Goal: Find specific page/section: Find specific page/section

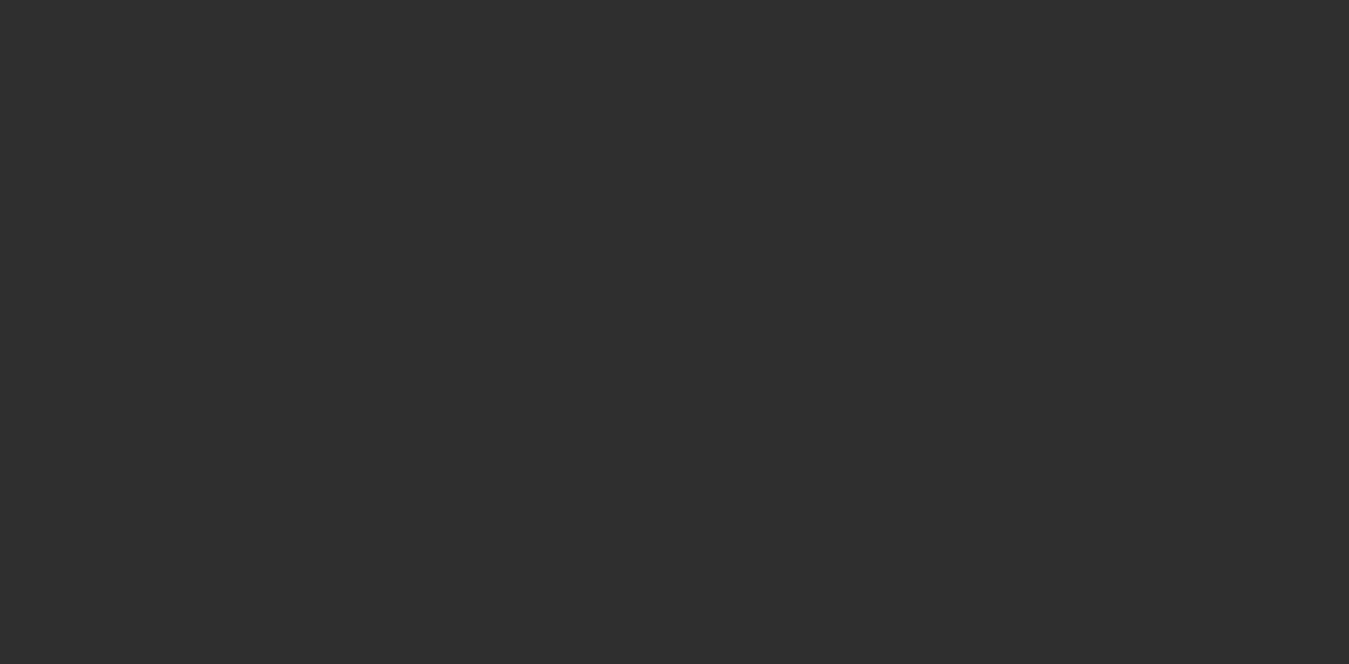
select select "10"
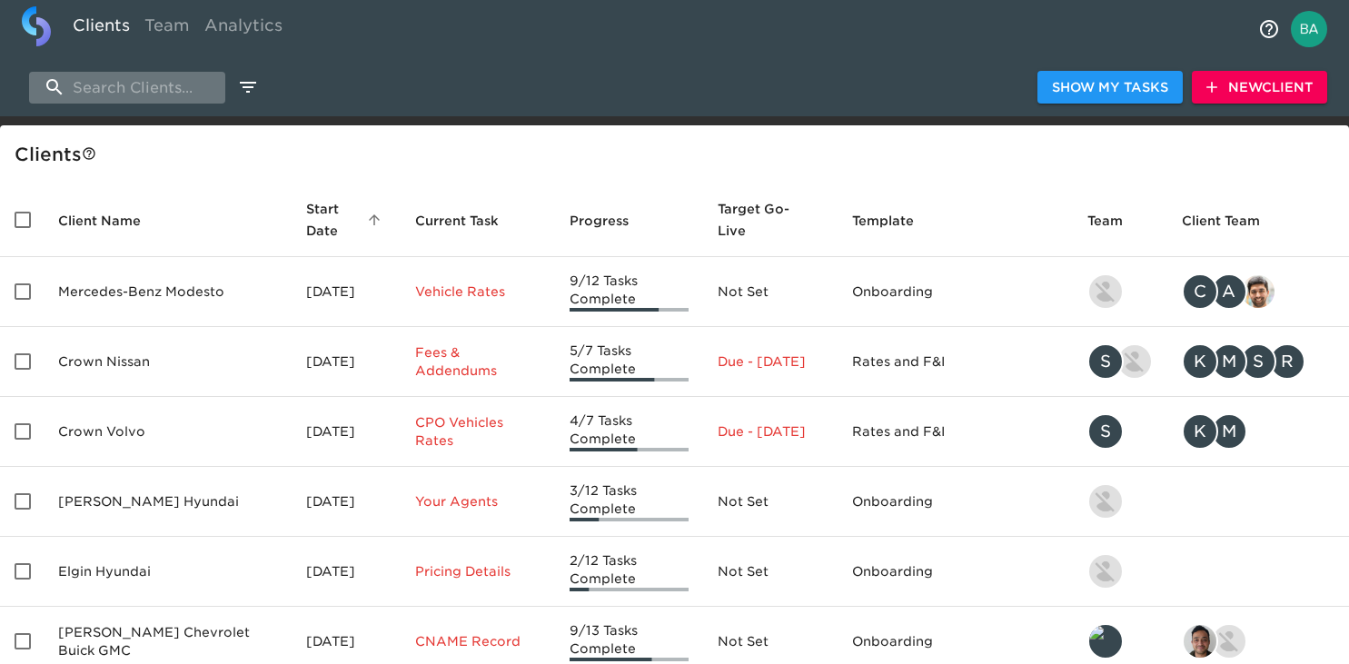
click at [149, 91] on input "search" at bounding box center [127, 88] width 196 height 32
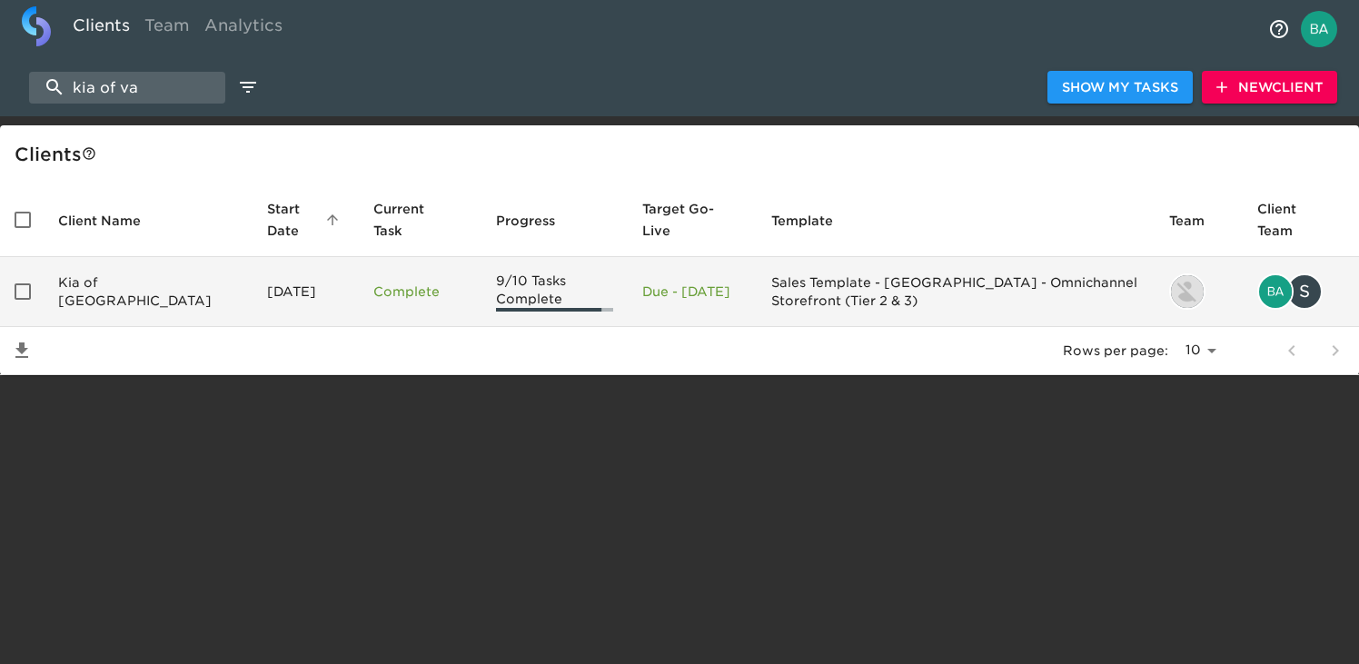
type input "kia of va"
click at [134, 300] on td "Kia of [GEOGRAPHIC_DATA]" at bounding box center [148, 292] width 209 height 70
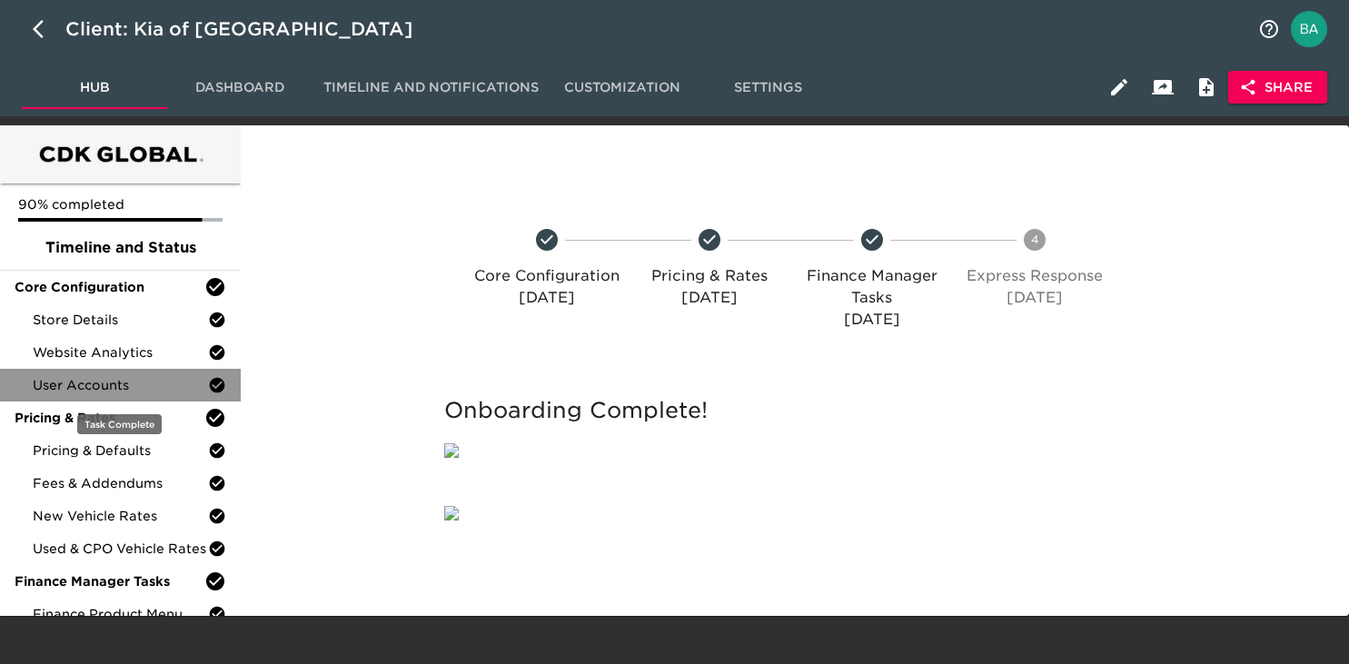
click at [97, 393] on span "User Accounts" at bounding box center [120, 385] width 175 height 18
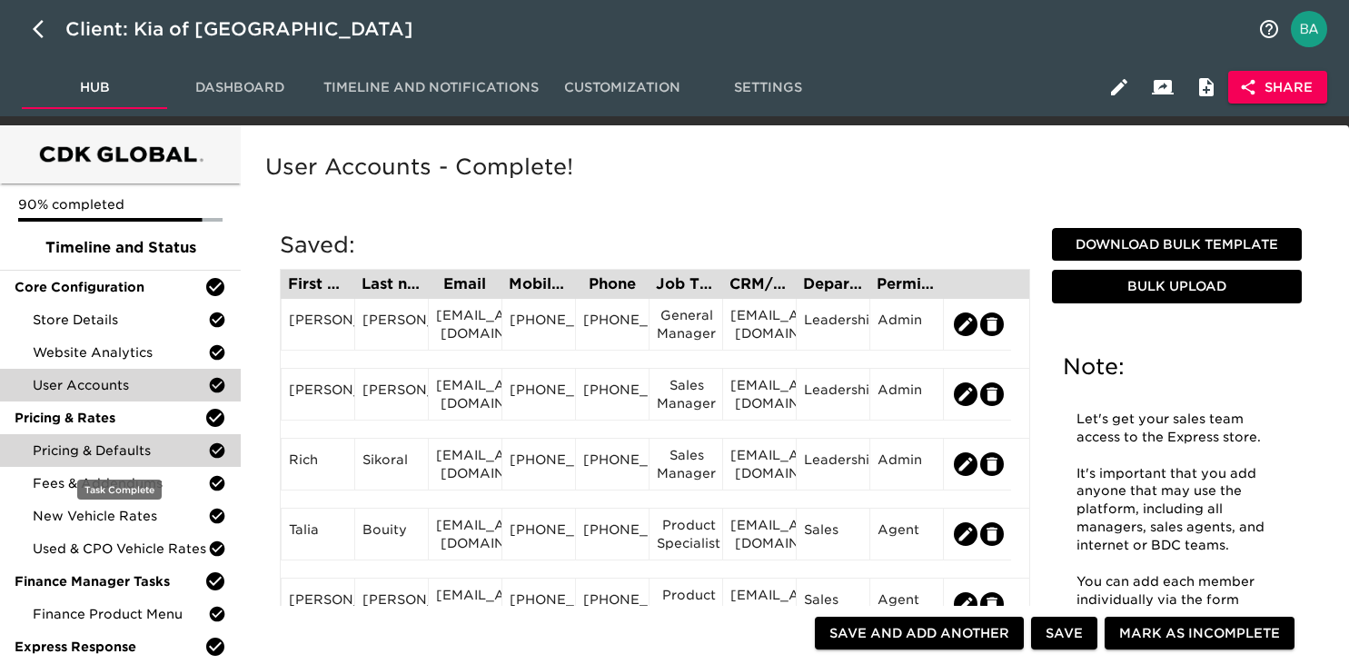
click at [100, 452] on span "Pricing & Defaults" at bounding box center [120, 451] width 175 height 18
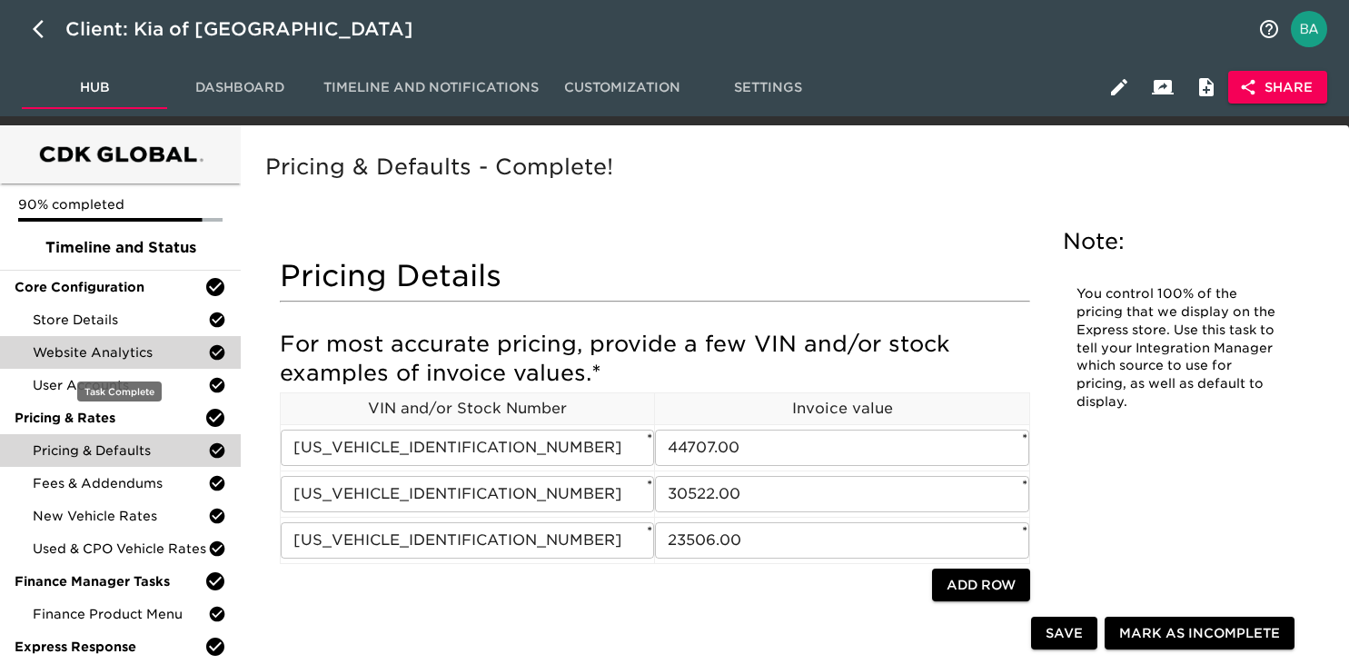
click at [109, 359] on span "Website Analytics" at bounding box center [120, 352] width 175 height 18
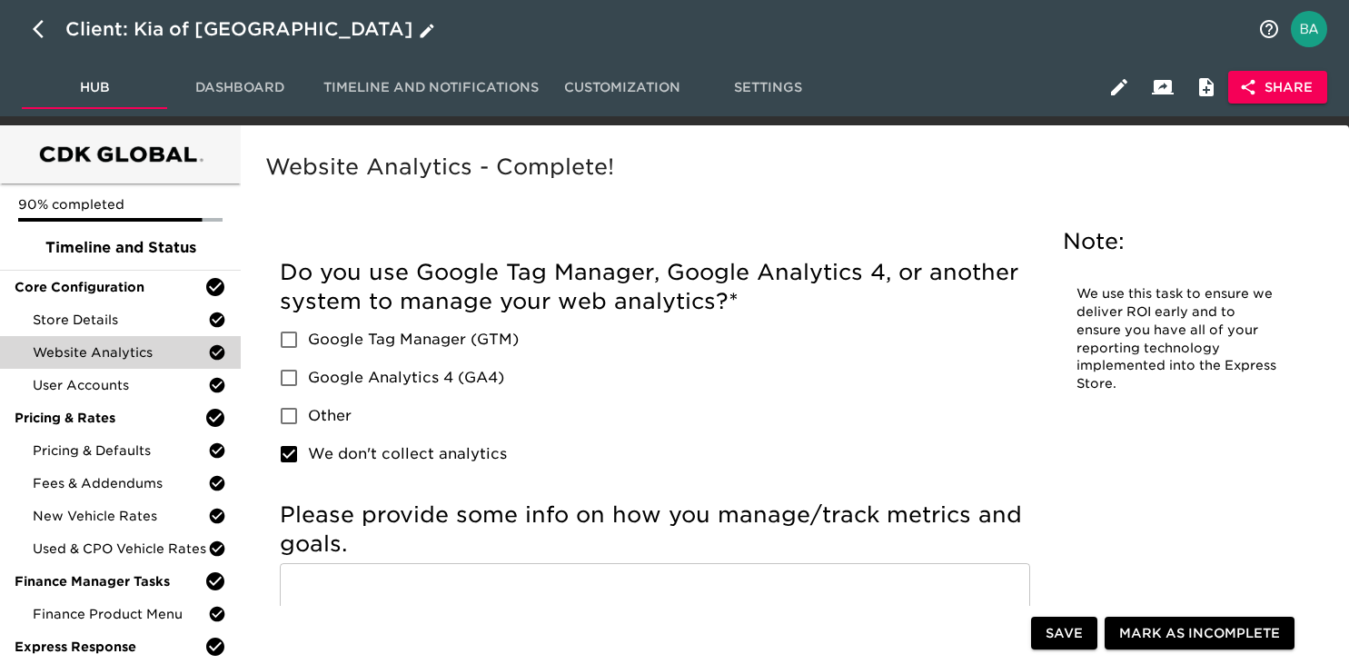
click at [39, 32] on icon "button" at bounding box center [44, 29] width 22 height 22
select select "10"
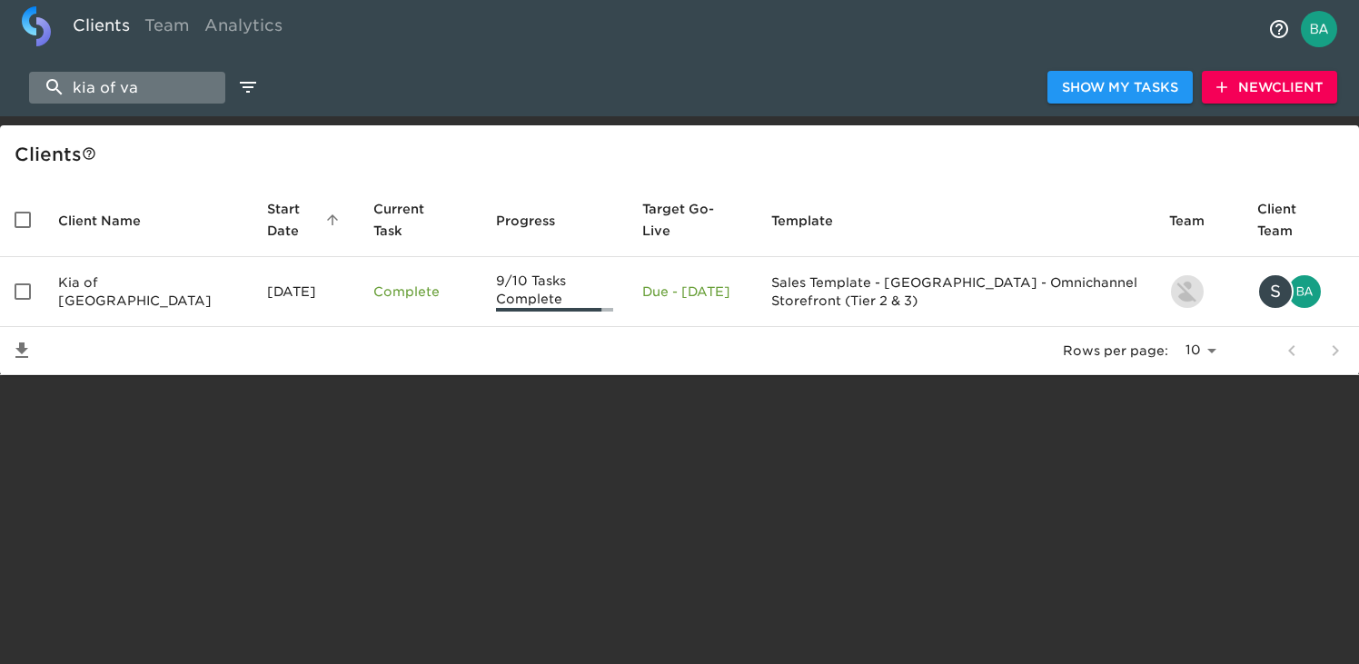
click at [155, 87] on input "kia of va" at bounding box center [127, 88] width 196 height 32
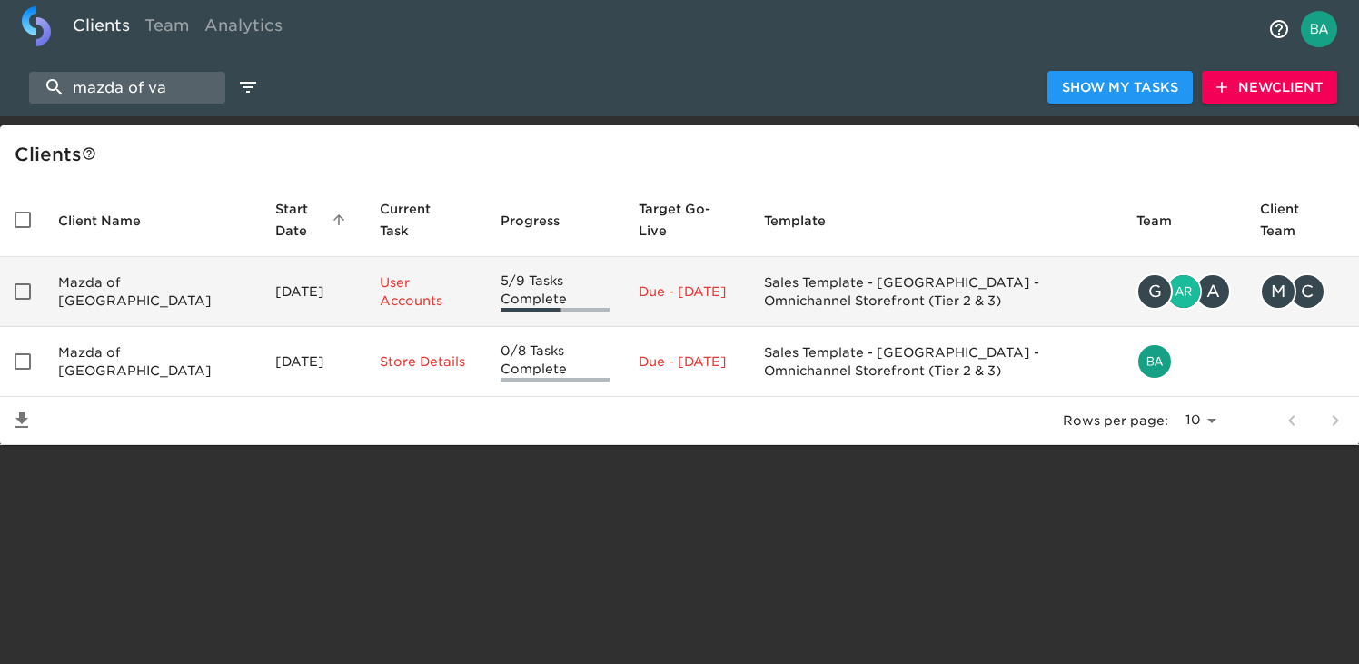
type input "mazda of va"
click at [129, 302] on td "Mazda of [GEOGRAPHIC_DATA]" at bounding box center [152, 292] width 217 height 70
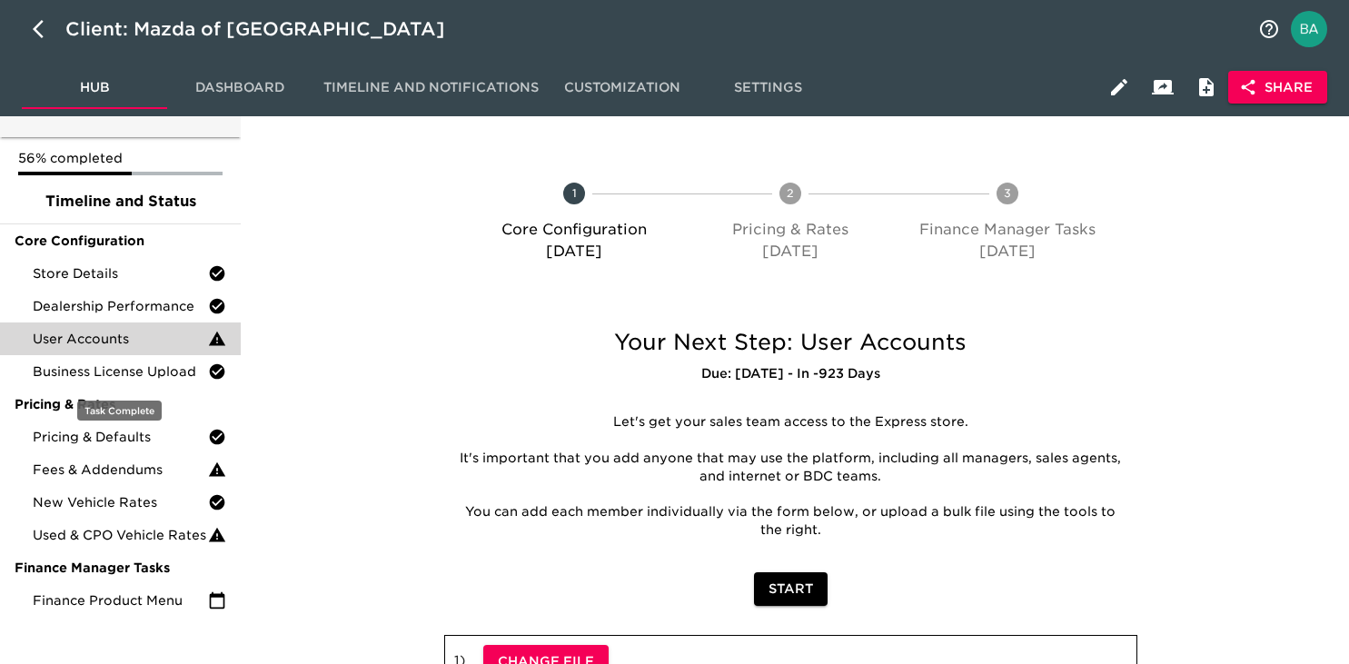
scroll to position [50, 0]
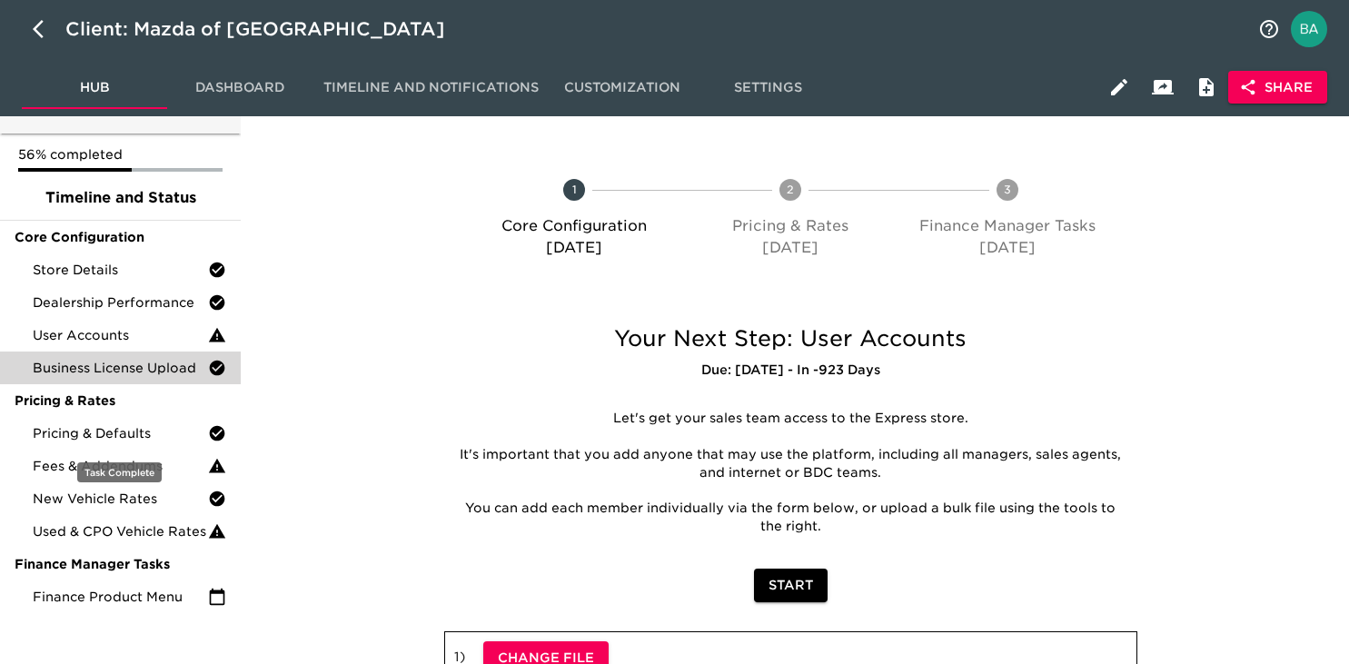
click at [96, 430] on span "Pricing & Defaults" at bounding box center [120, 433] width 175 height 18
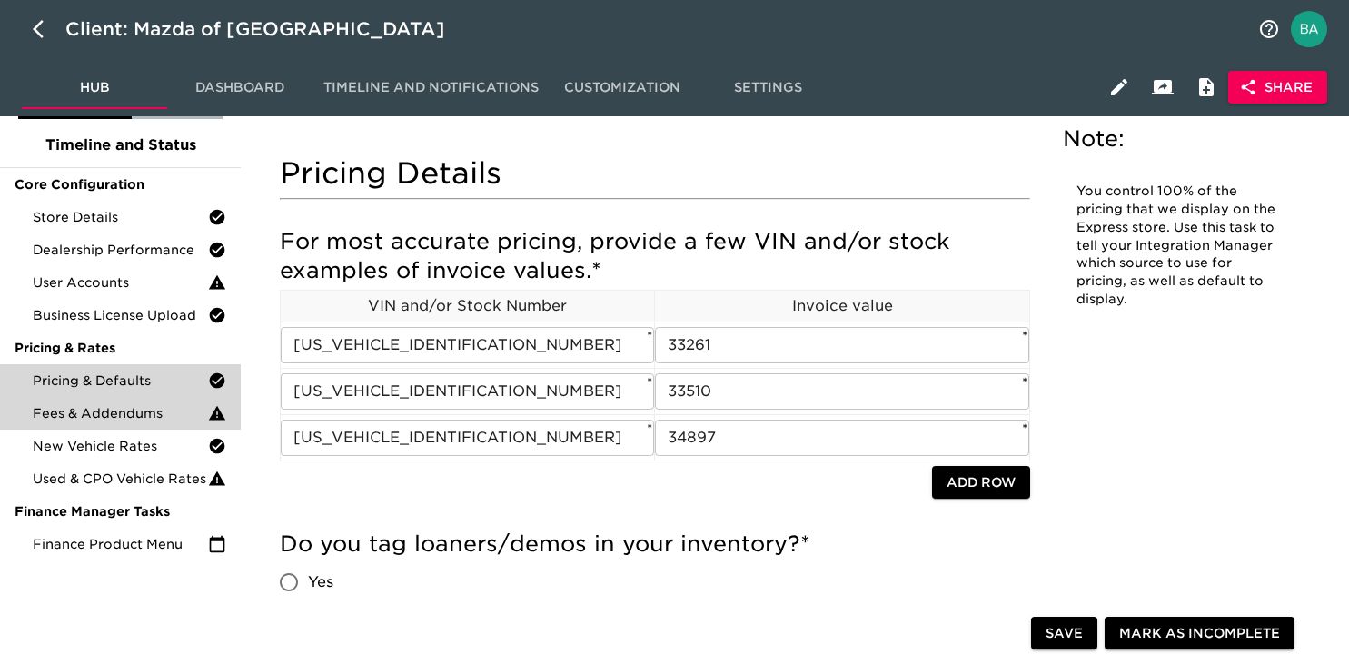
scroll to position [214, 0]
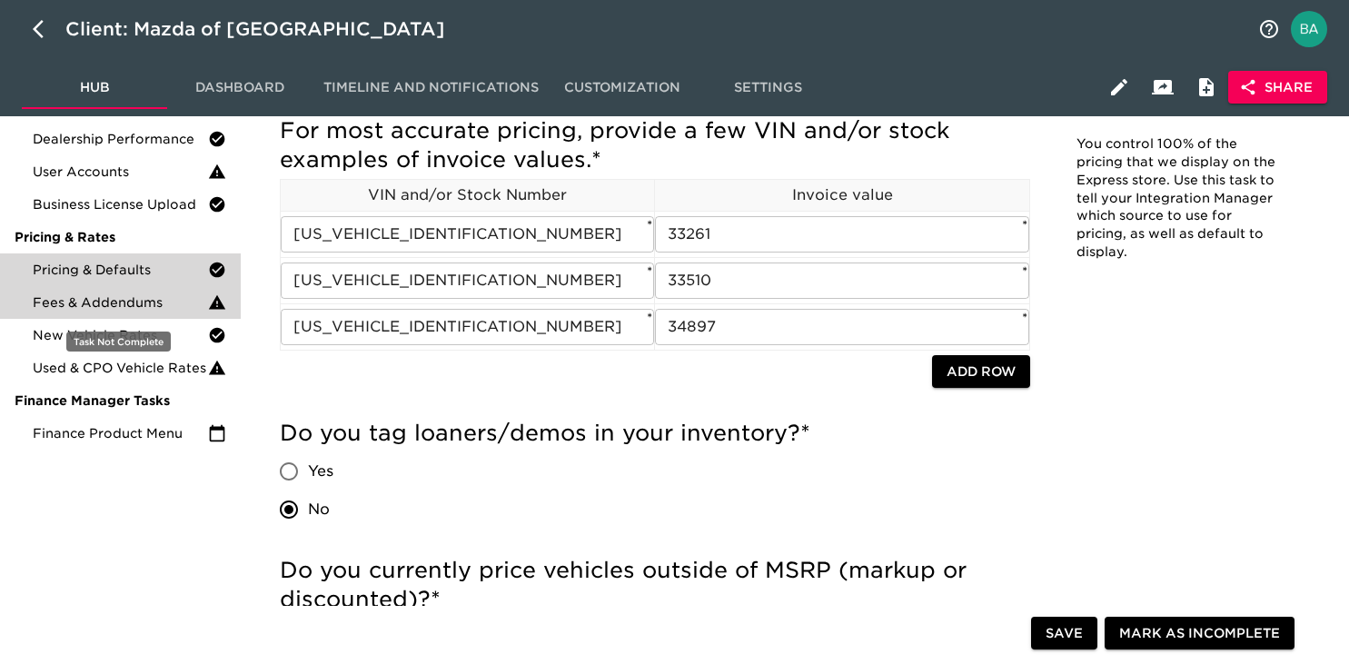
click at [174, 305] on span "Fees & Addendums" at bounding box center [120, 302] width 175 height 18
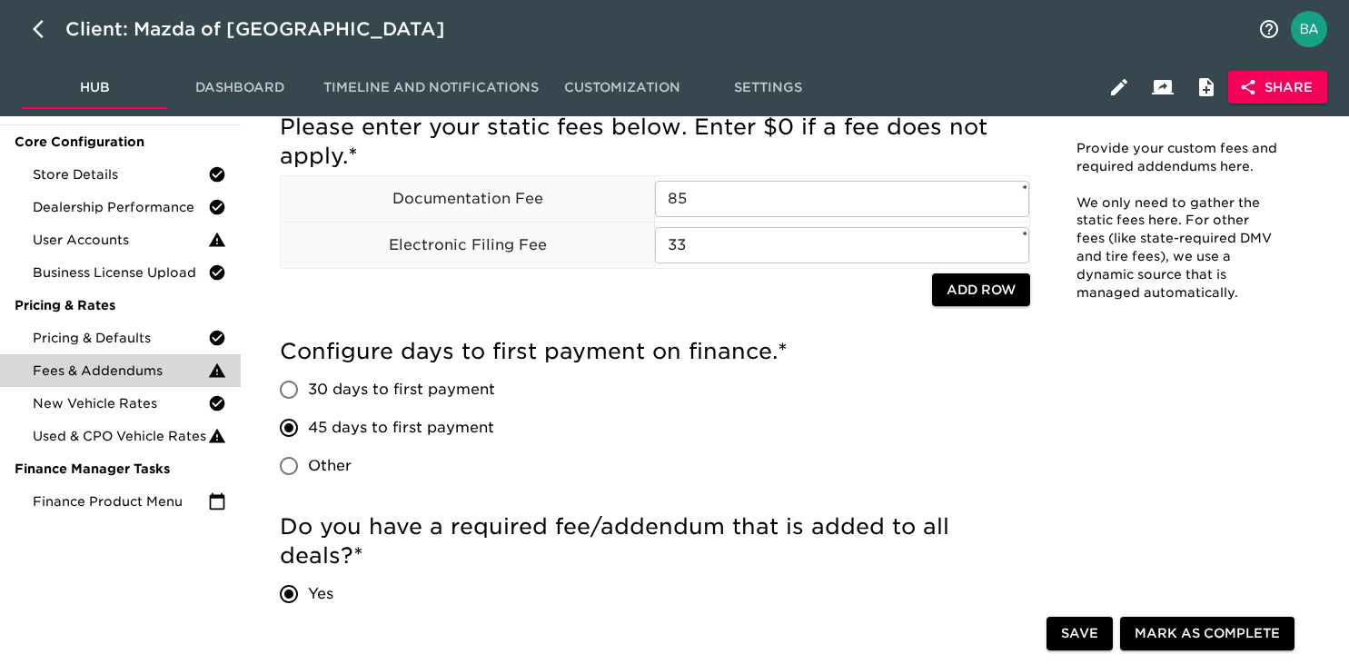
scroll to position [152, 0]
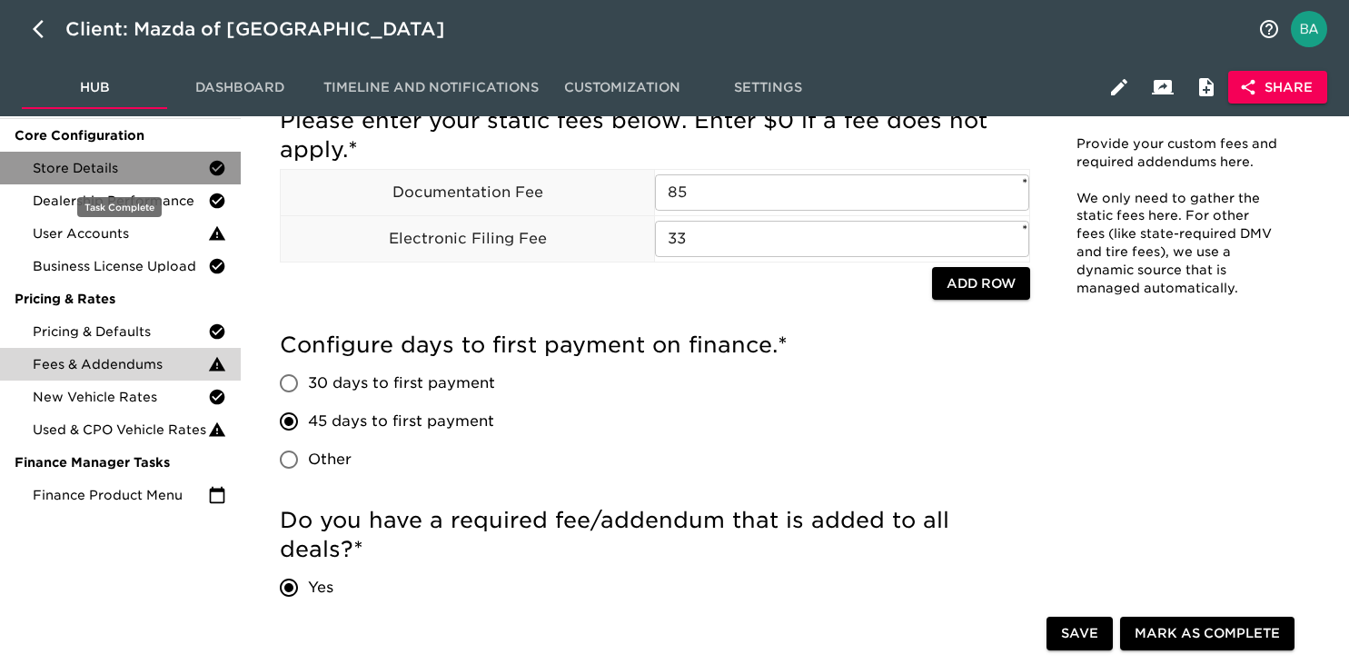
click at [84, 172] on span "Store Details" at bounding box center [120, 168] width 175 height 18
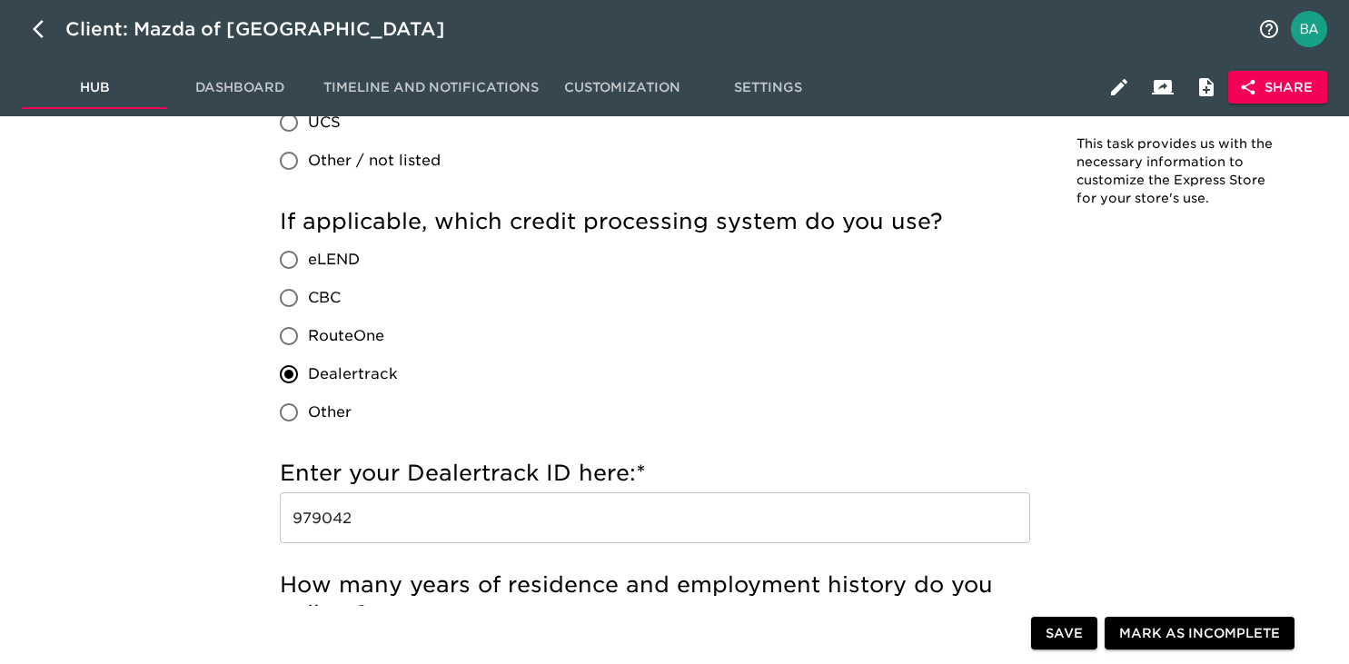
scroll to position [1754, 0]
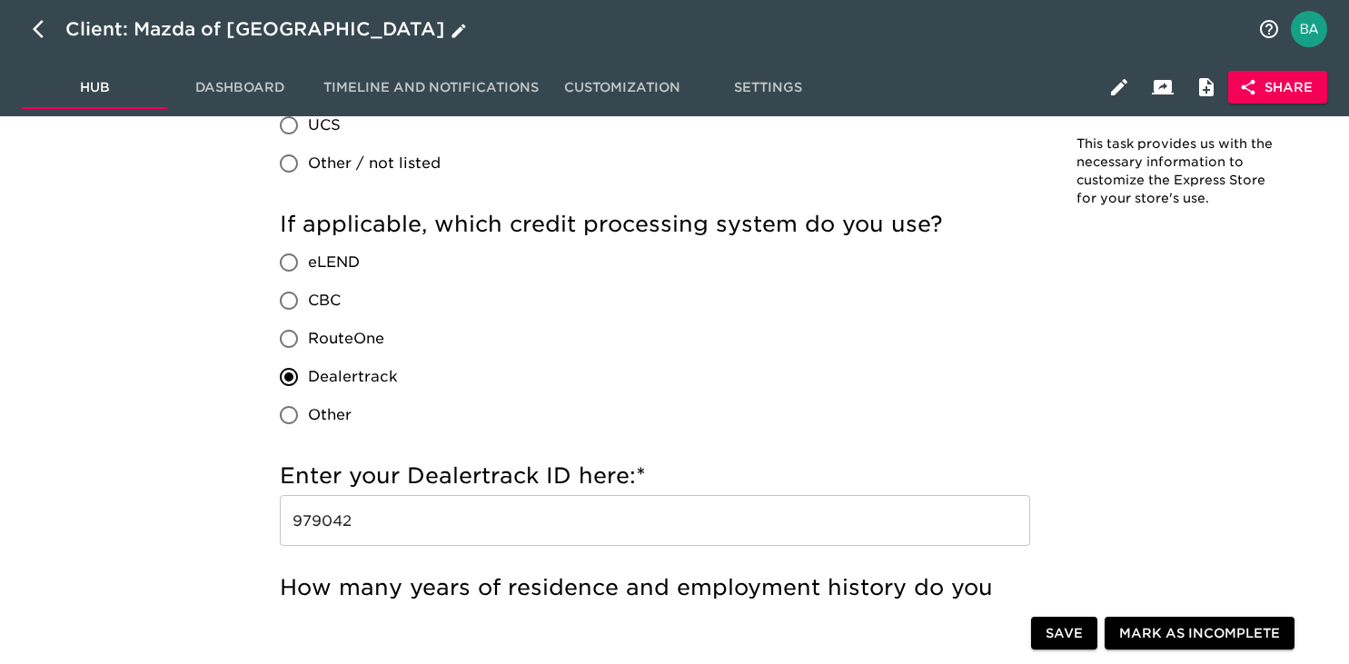
click at [35, 24] on icon "button" at bounding box center [44, 29] width 22 height 22
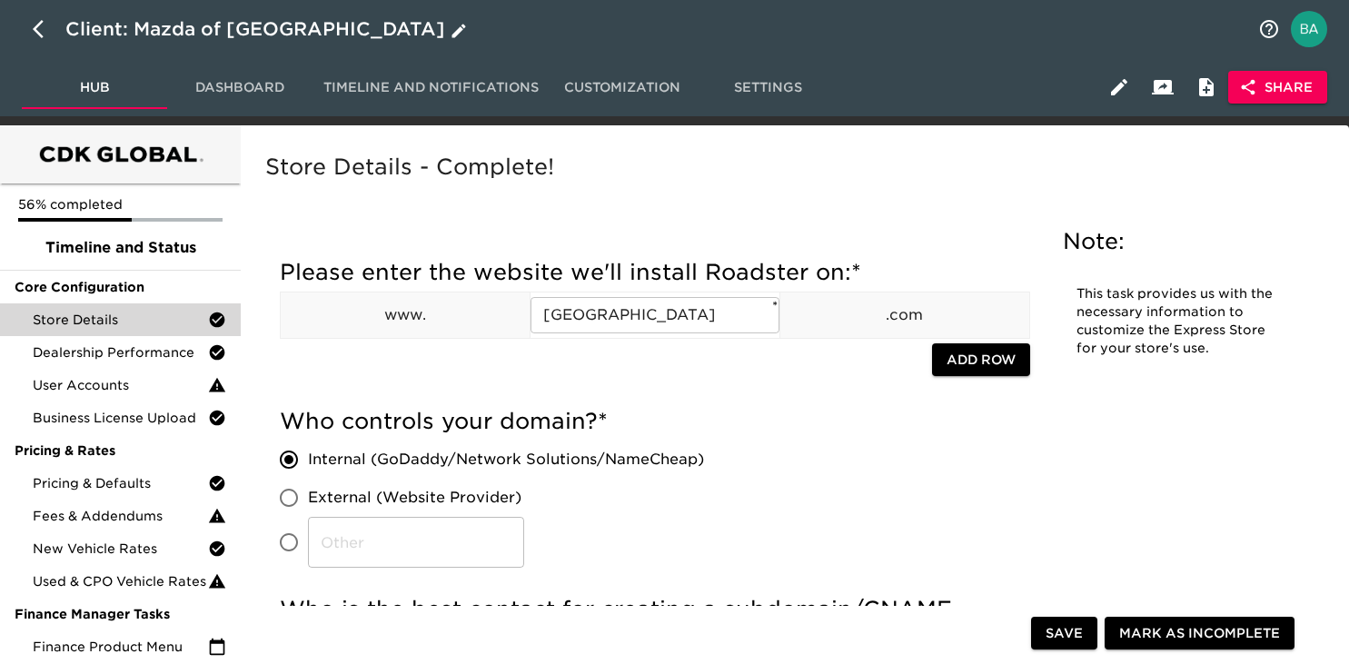
select select "10"
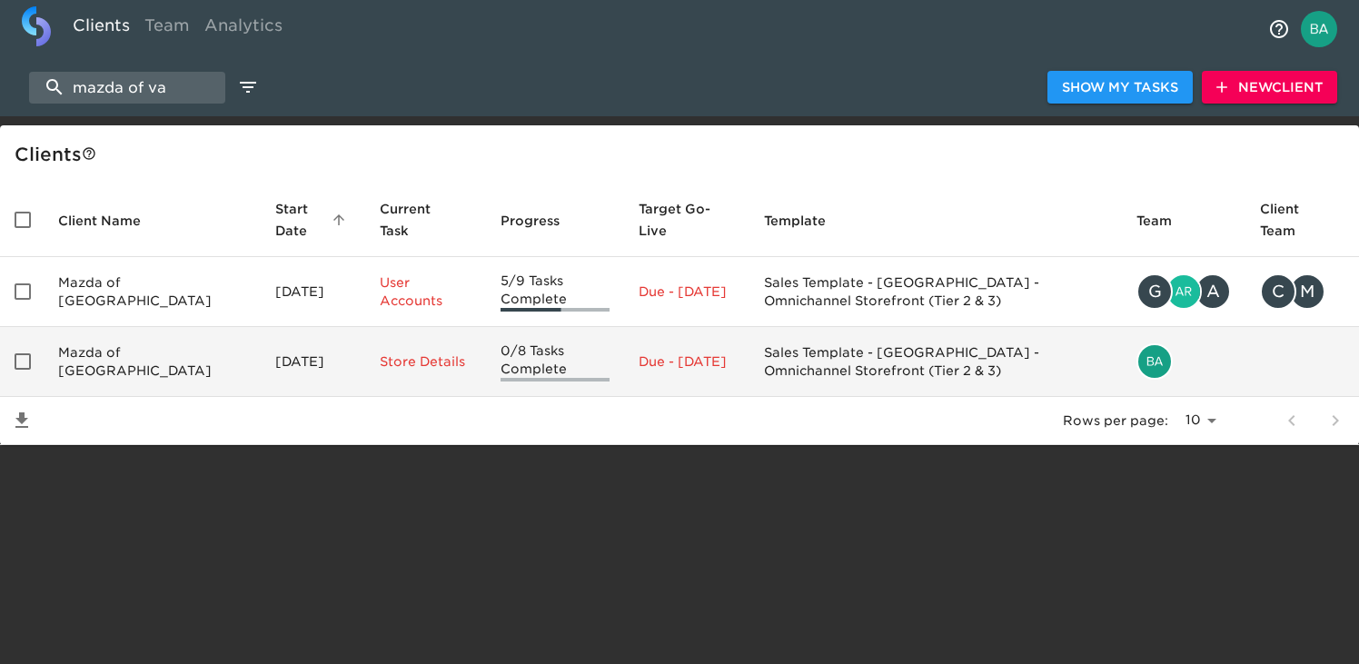
click at [118, 367] on td "Mazda of [GEOGRAPHIC_DATA]" at bounding box center [152, 362] width 217 height 70
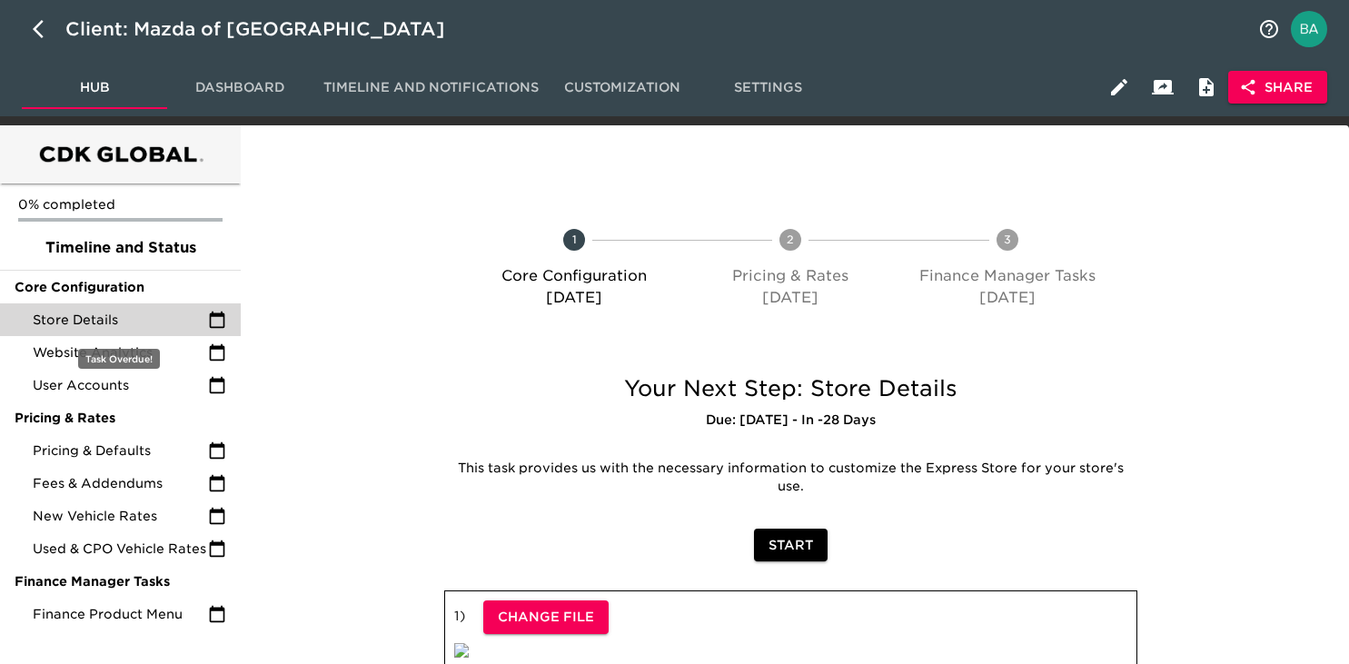
click at [118, 323] on span "Store Details" at bounding box center [120, 320] width 175 height 18
